Goal: Find specific page/section: Find specific page/section

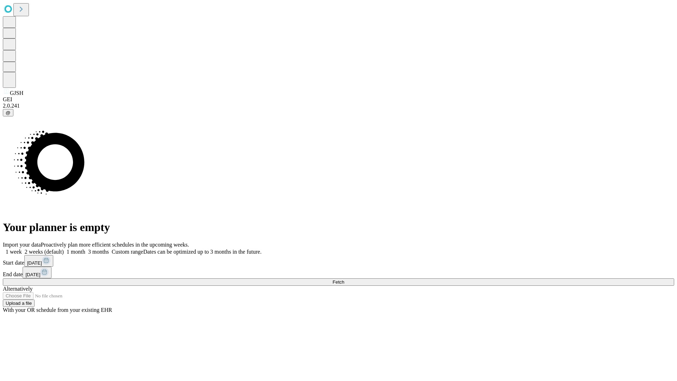
click at [344, 279] on span "Fetch" at bounding box center [339, 281] width 12 height 5
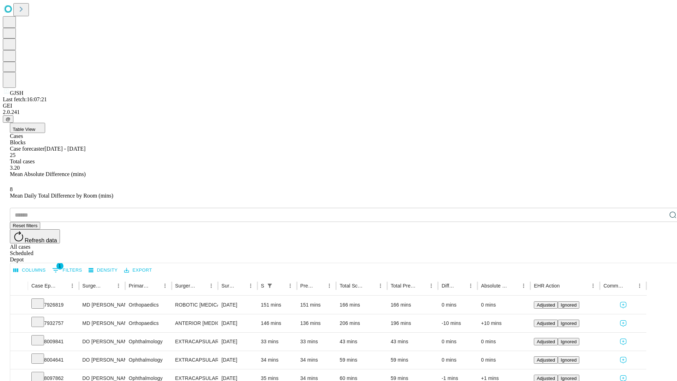
click at [659, 256] on div "Depot" at bounding box center [345, 259] width 671 height 6
